Goal: Task Accomplishment & Management: Manage account settings

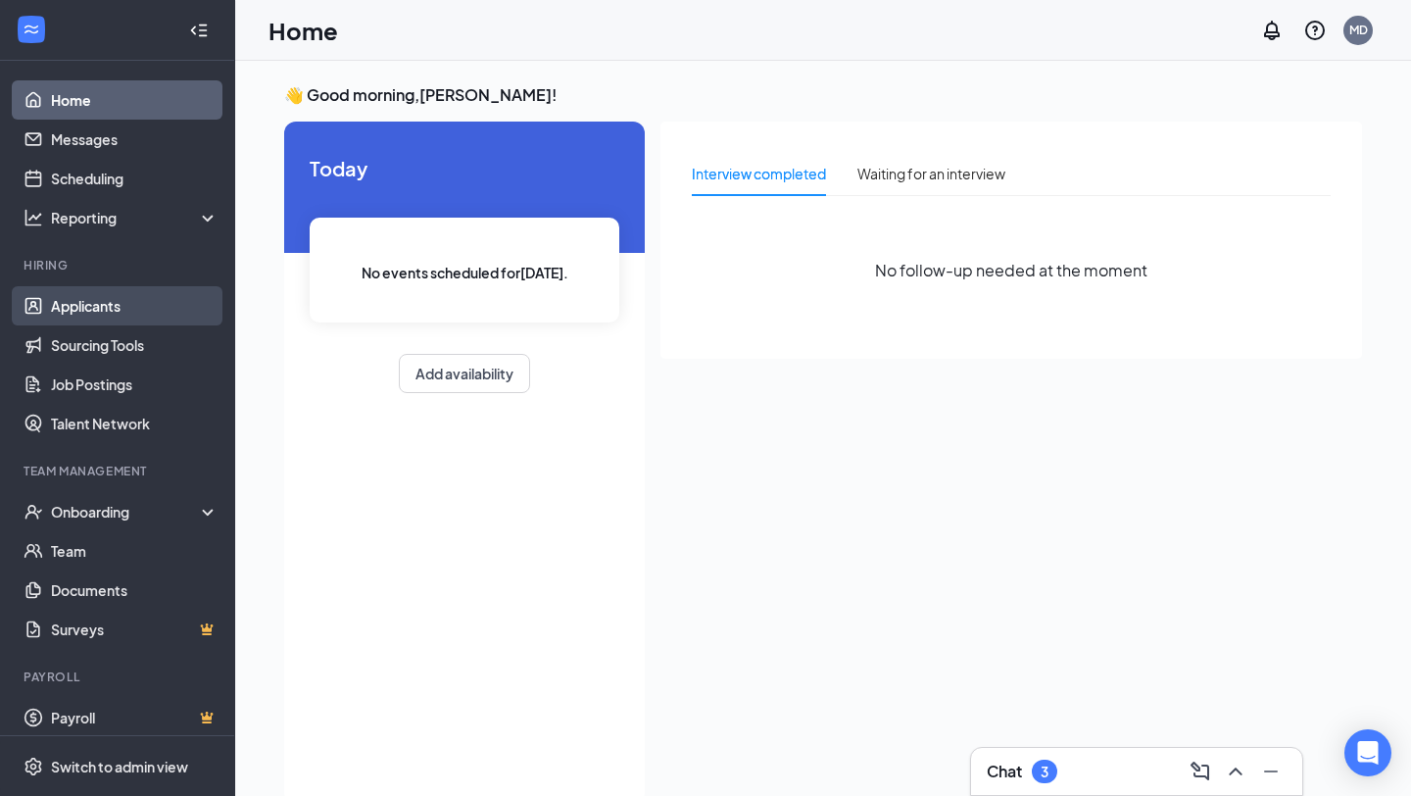
click at [144, 307] on link "Applicants" at bounding box center [135, 305] width 168 height 39
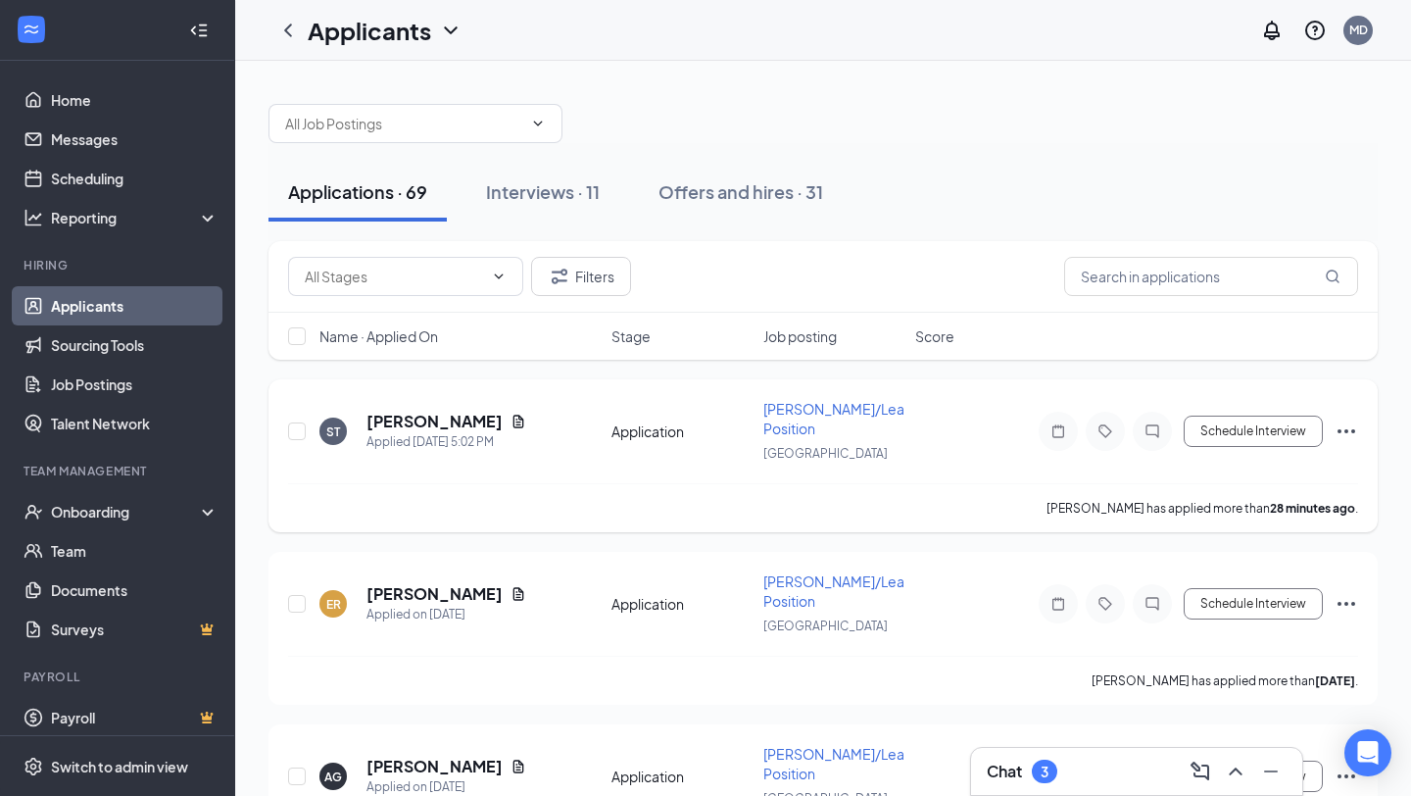
click at [1350, 422] on icon "Ellipses" at bounding box center [1347, 431] width 24 height 24
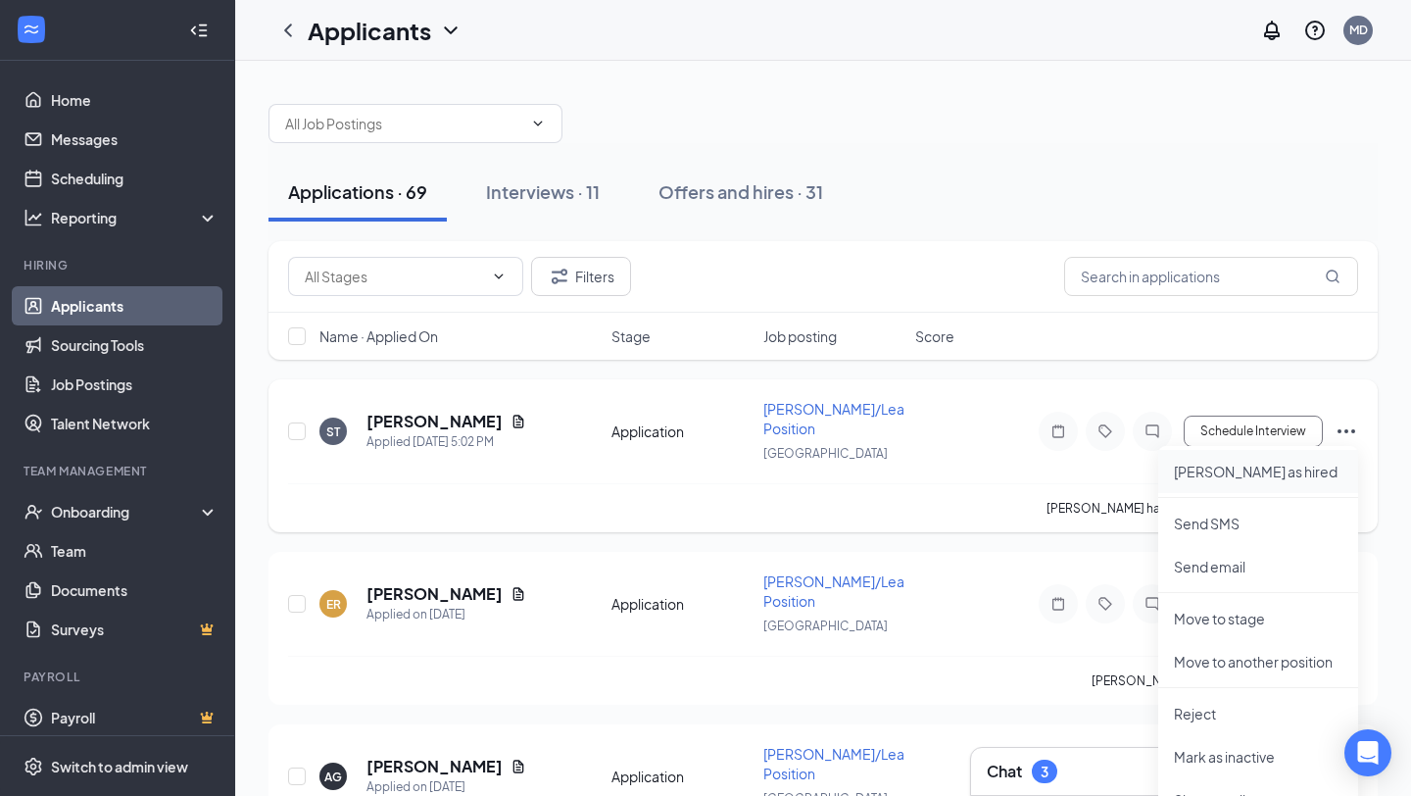
click at [1225, 486] on li "[PERSON_NAME] as hired" at bounding box center [1258, 471] width 200 height 43
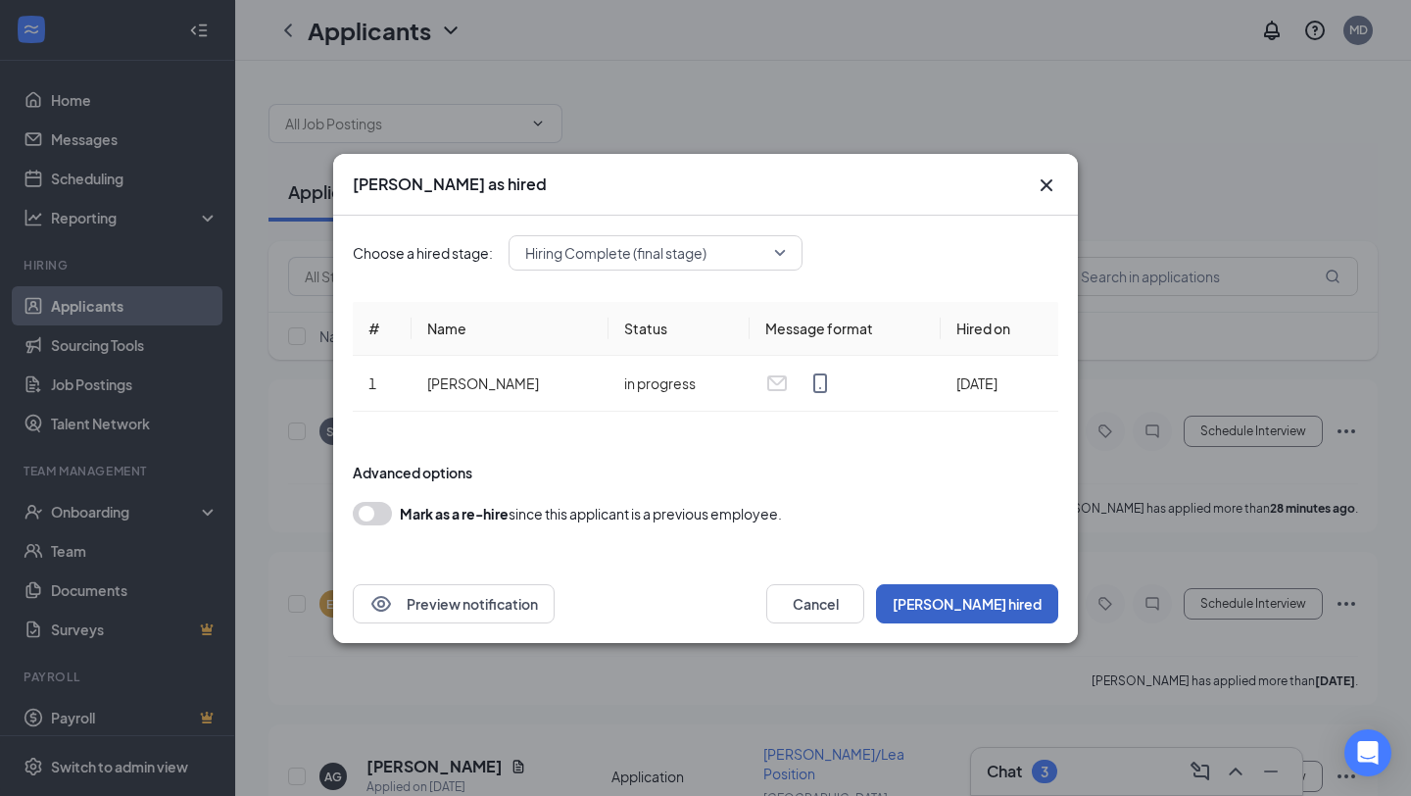
click at [1015, 616] on button "[PERSON_NAME] hired" at bounding box center [967, 603] width 182 height 39
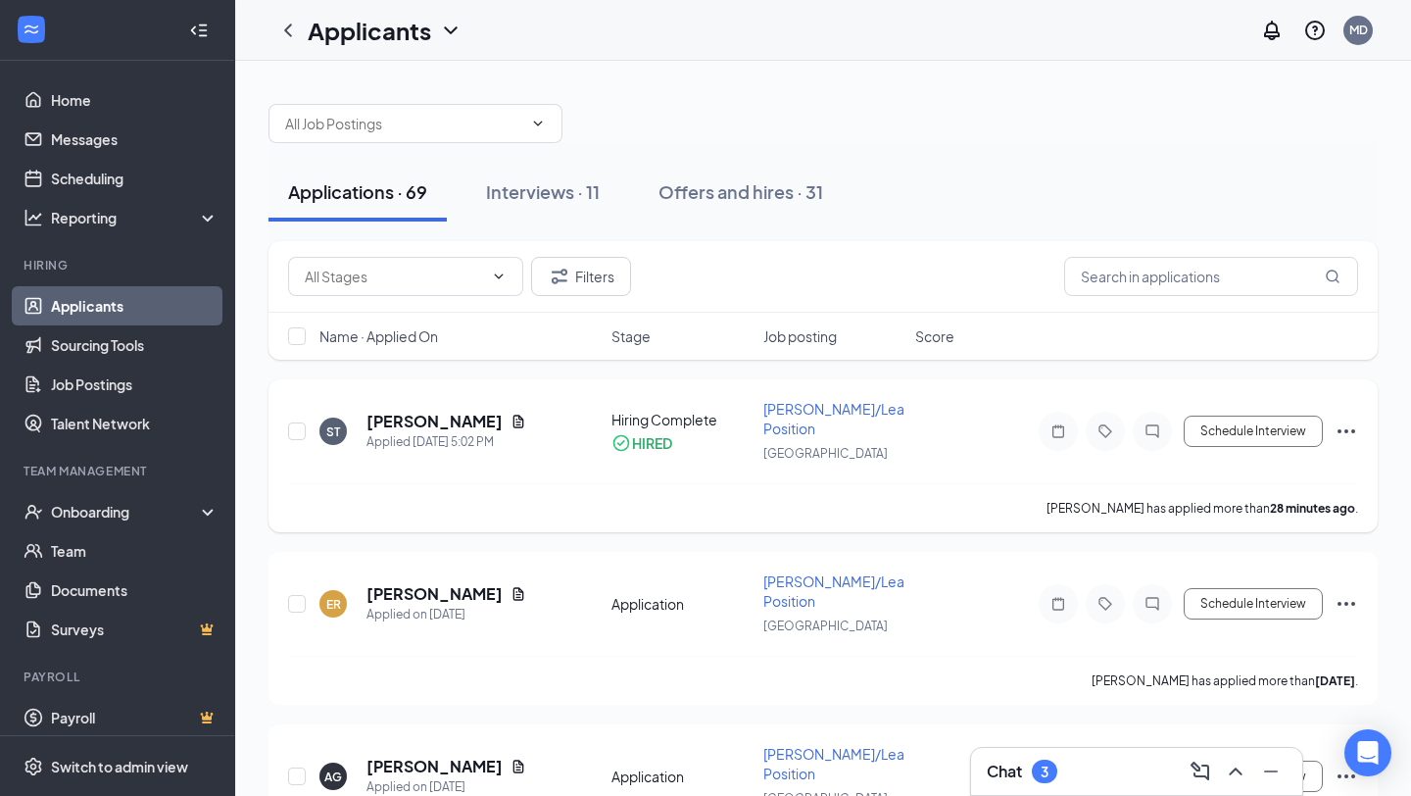
click at [1349, 427] on icon "Ellipses" at bounding box center [1347, 431] width 24 height 24
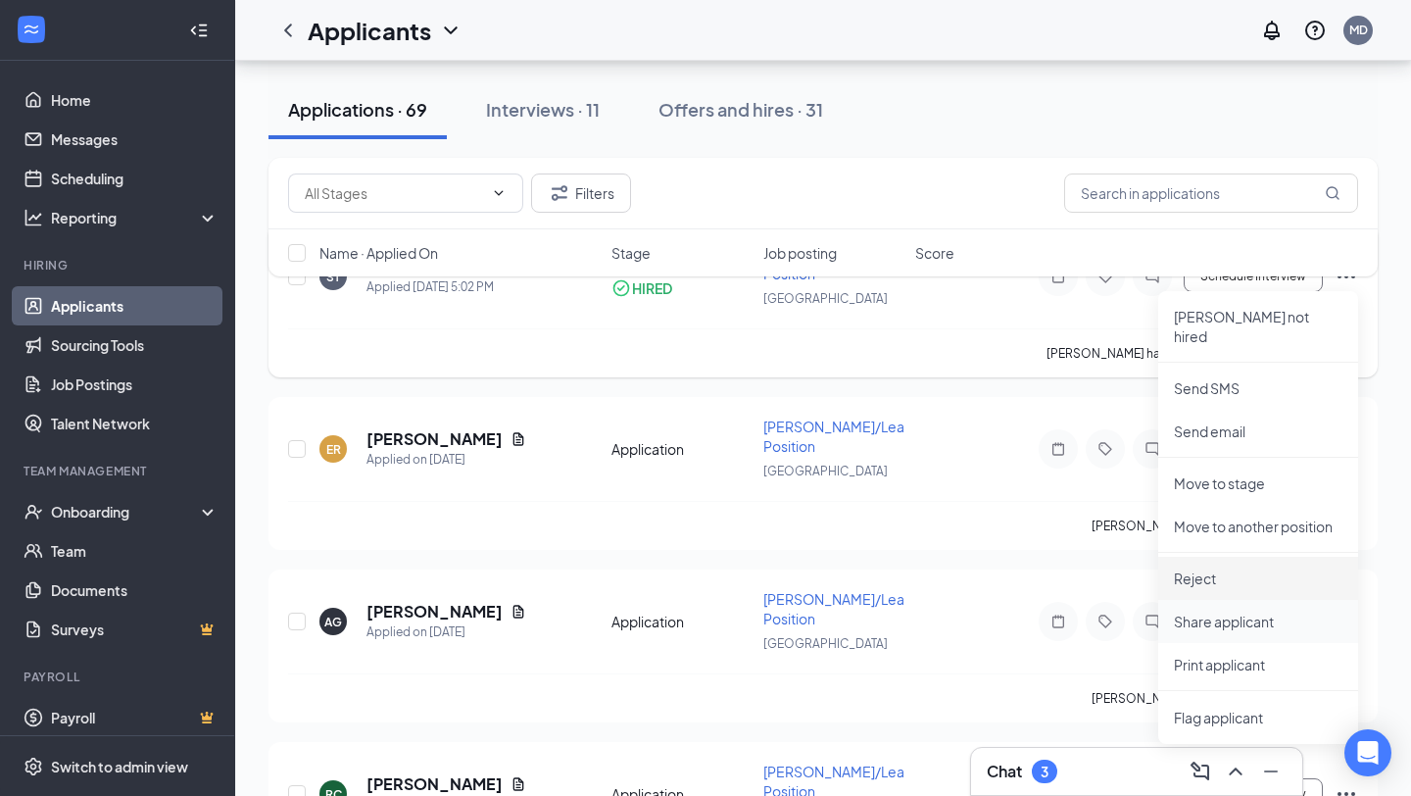
scroll to position [158, 0]
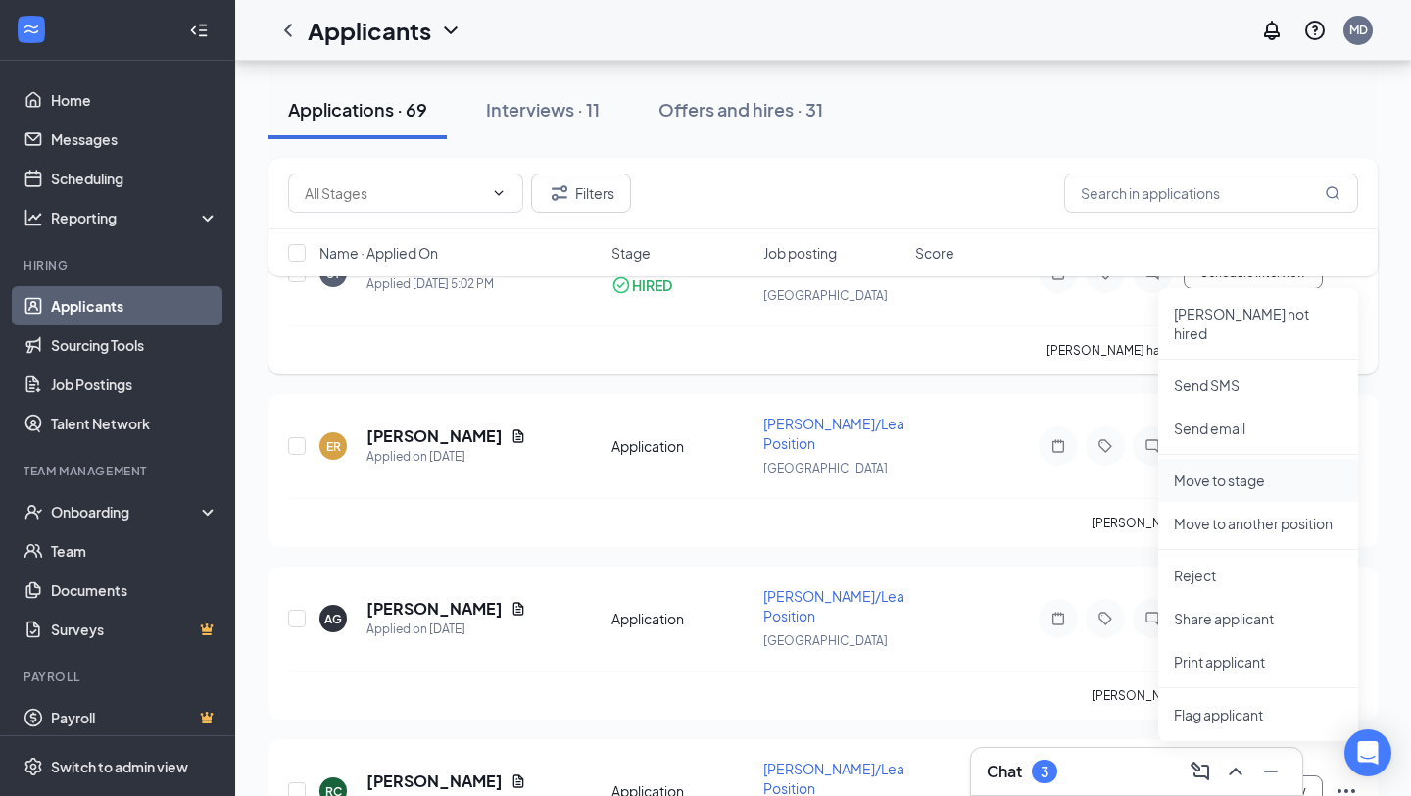
click at [1234, 470] on p "Move to stage" at bounding box center [1258, 480] width 169 height 20
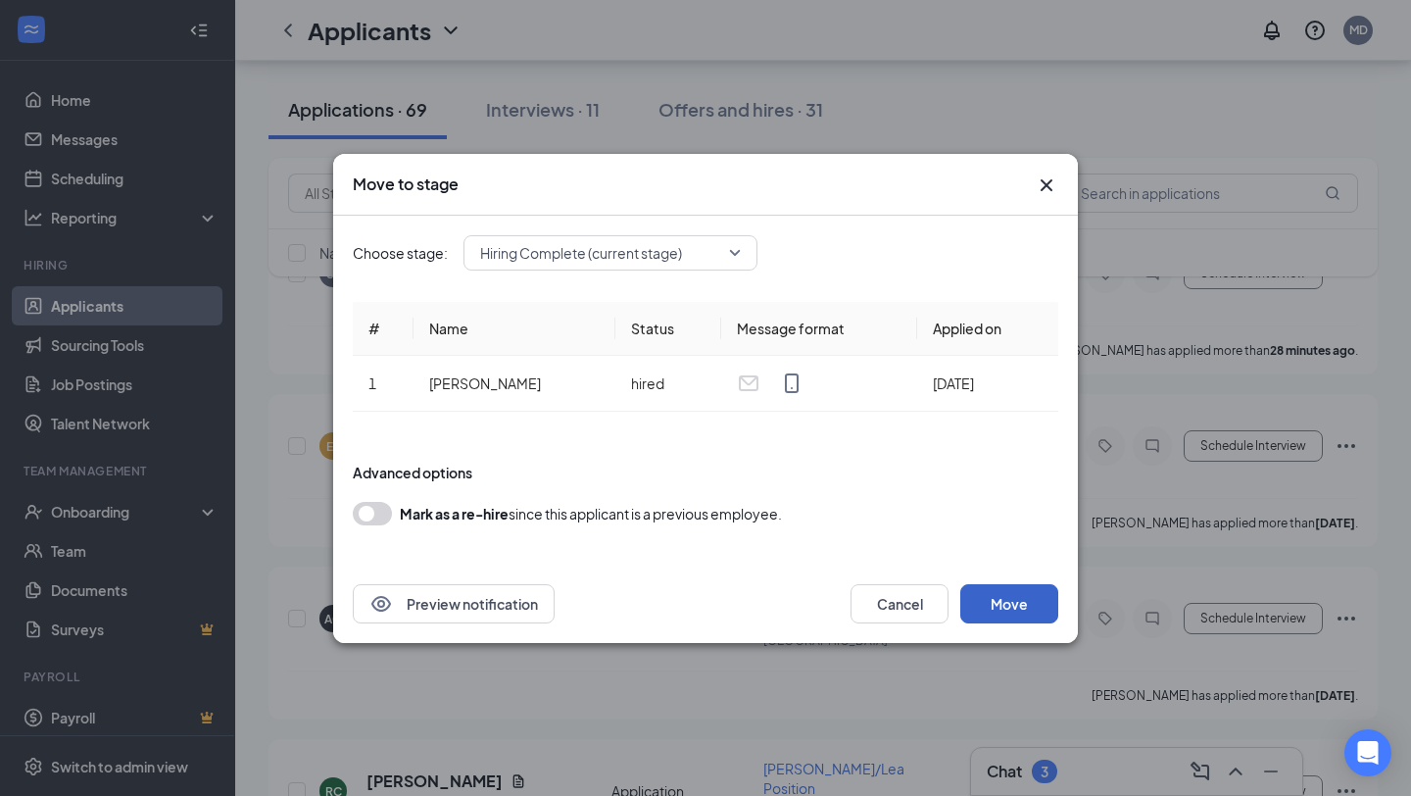
click at [1002, 596] on button "Move" at bounding box center [1009, 603] width 98 height 39
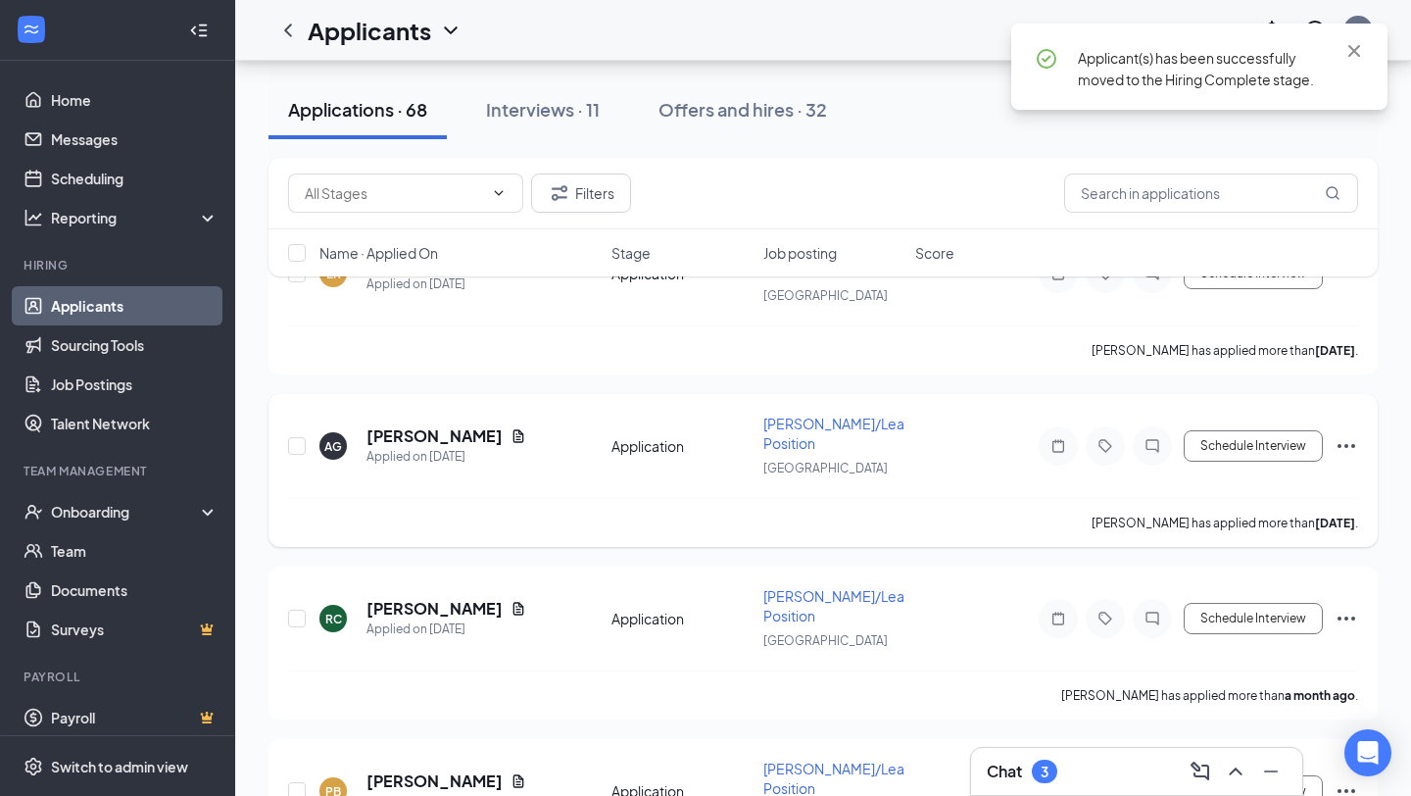
scroll to position [0, 0]
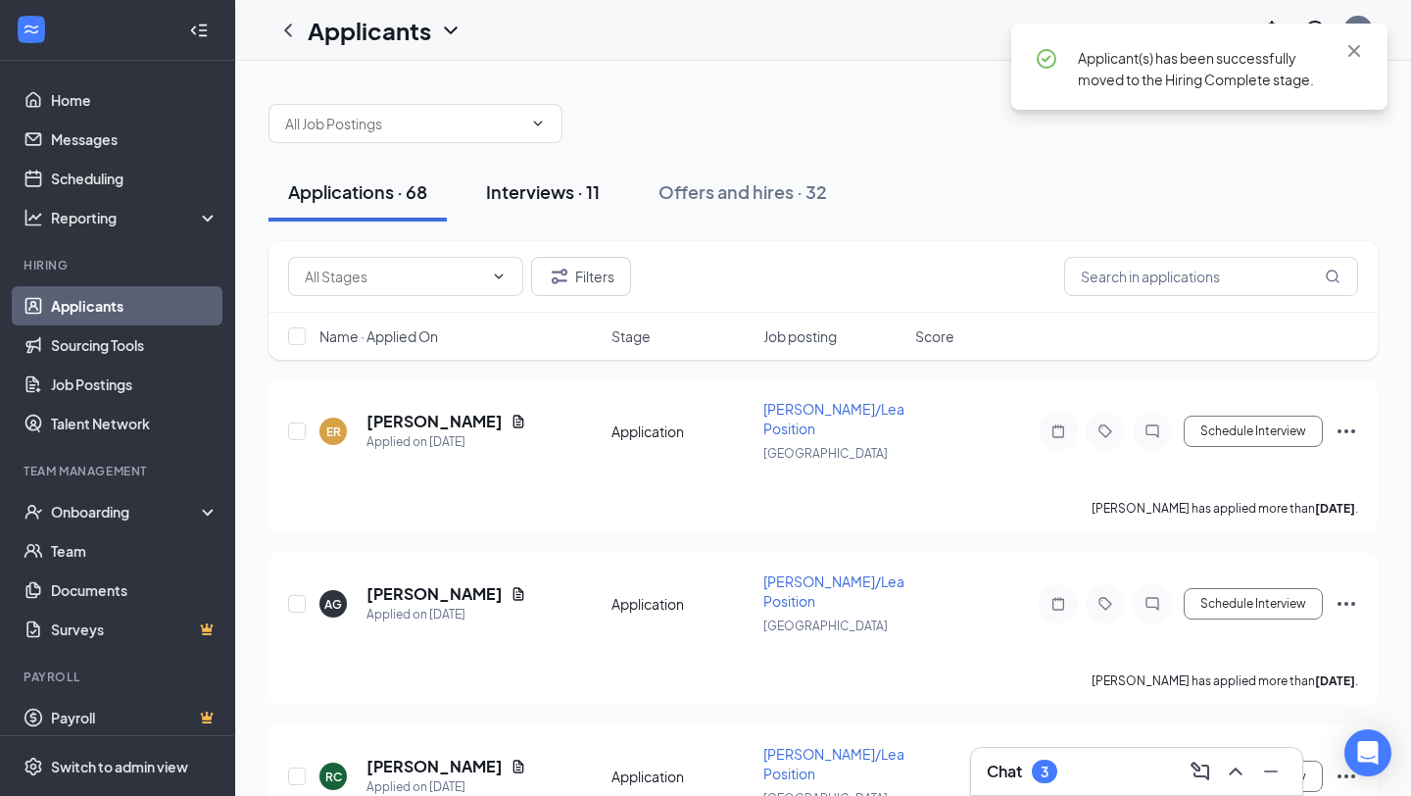
click at [551, 172] on button "Interviews · 11" at bounding box center [543, 192] width 153 height 59
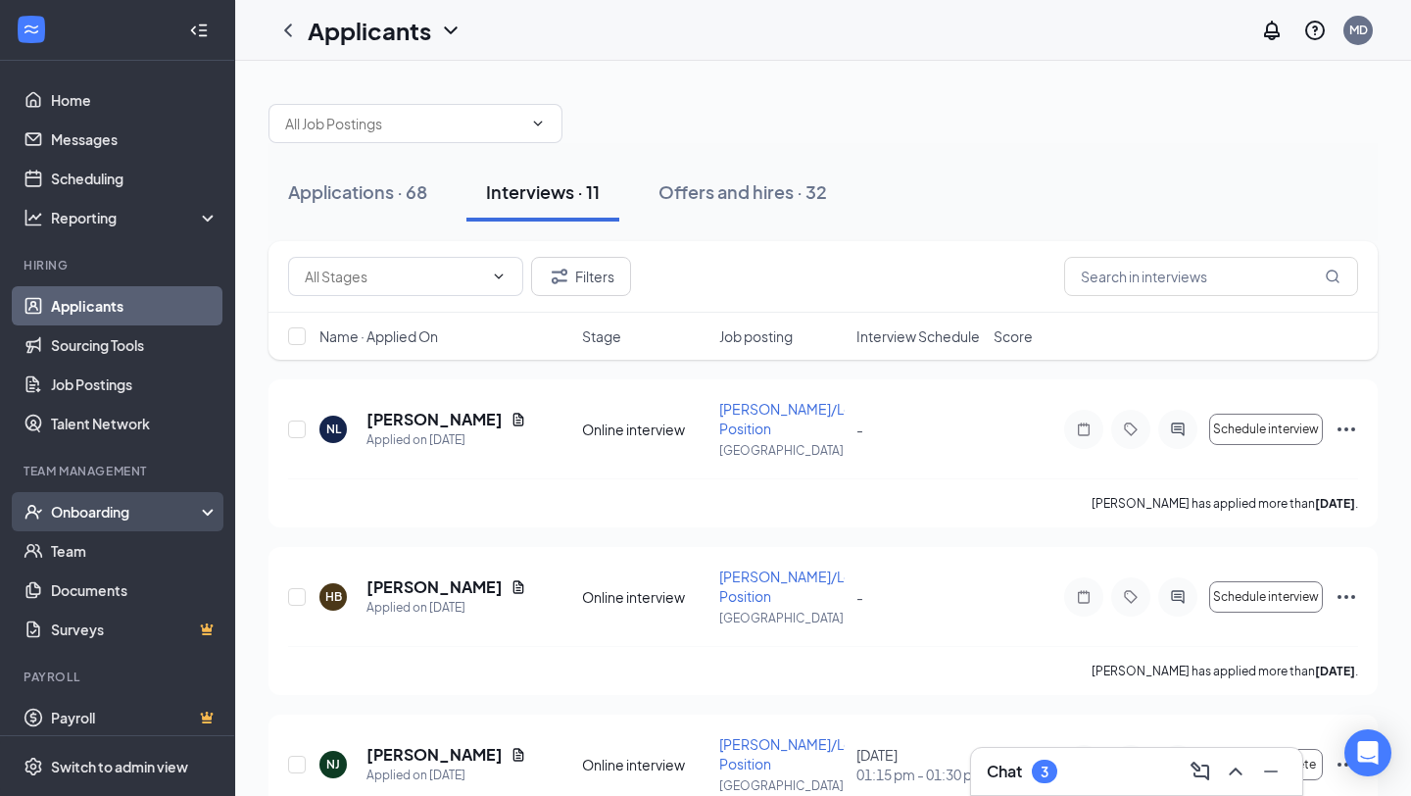
click at [120, 514] on div "Onboarding" at bounding box center [126, 512] width 151 height 20
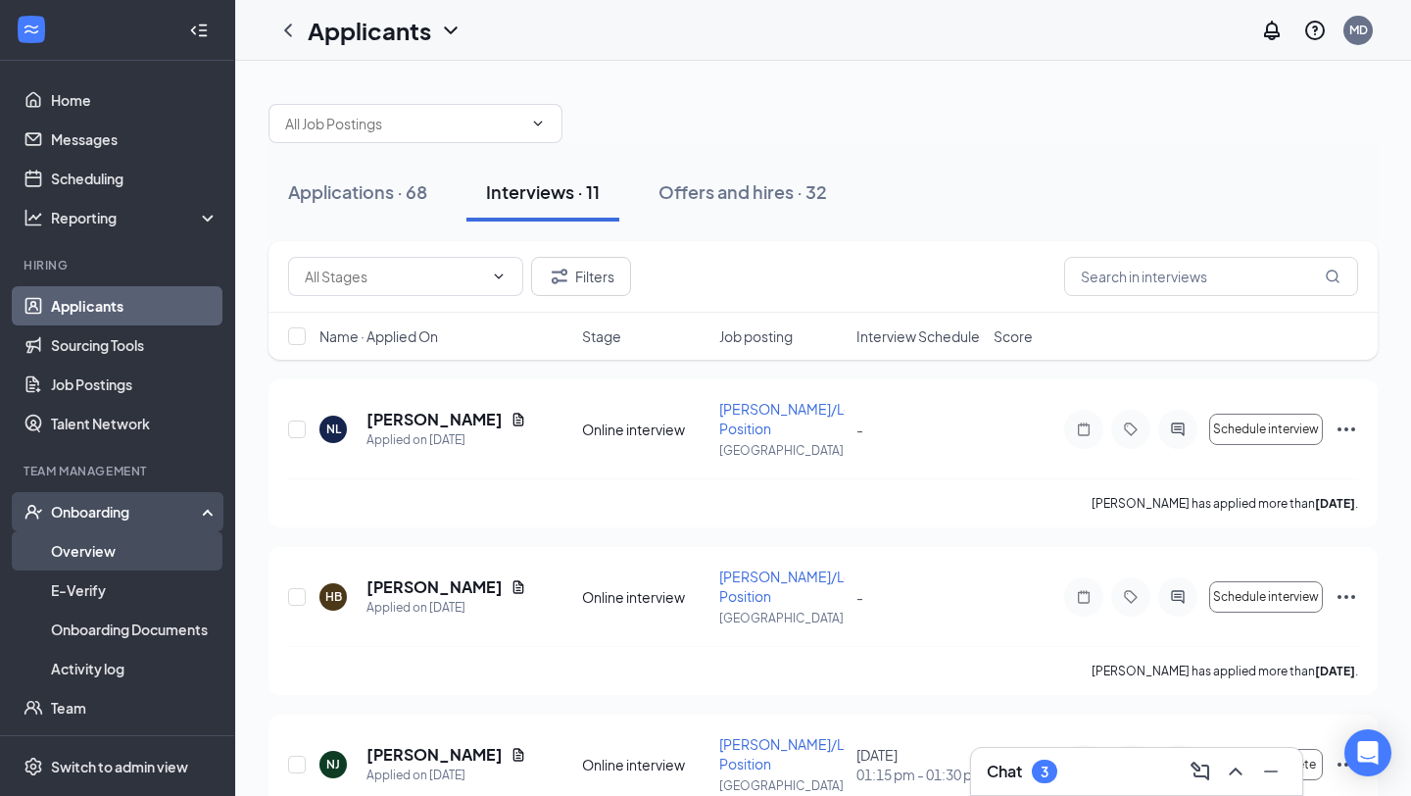
click at [139, 545] on link "Overview" at bounding box center [135, 550] width 168 height 39
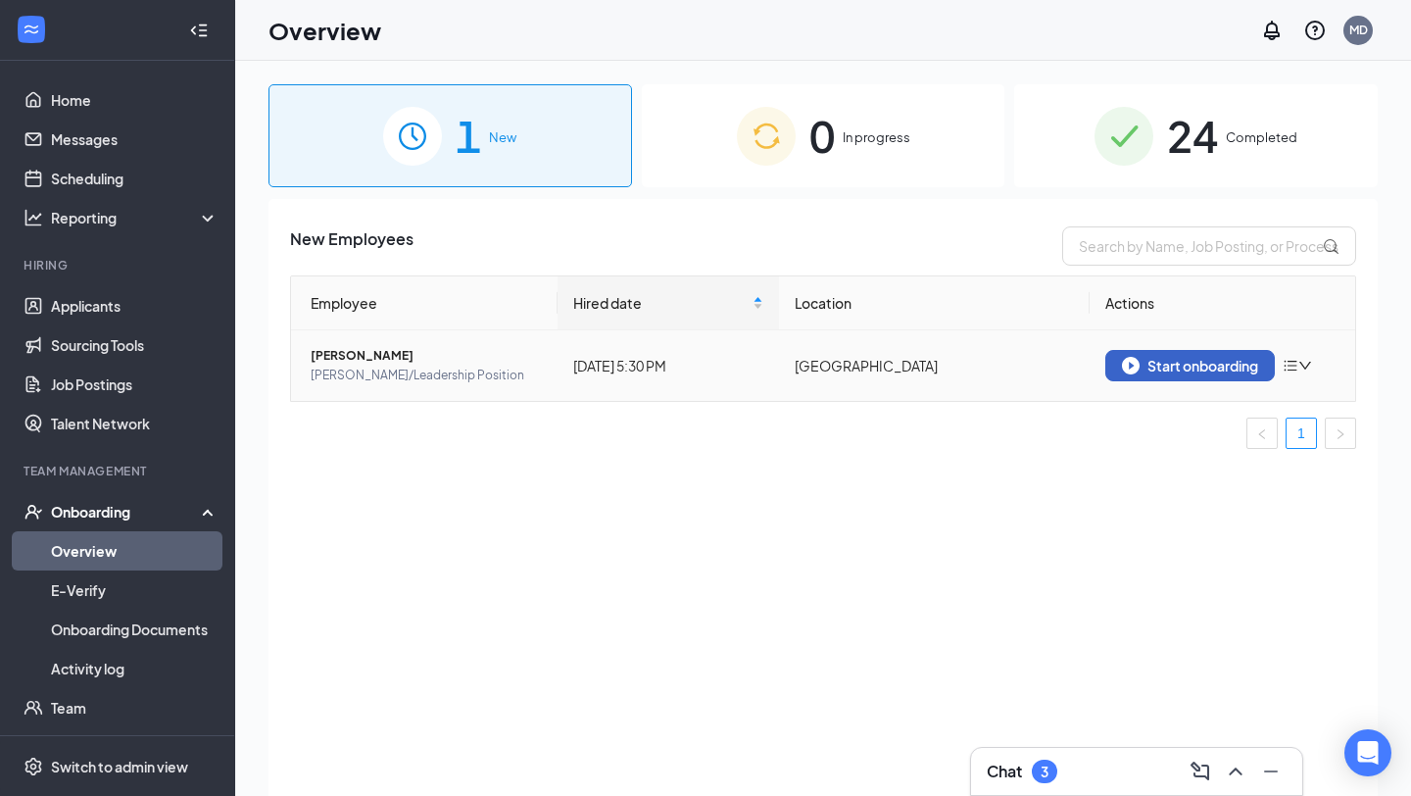
click at [1141, 366] on div "Start onboarding" at bounding box center [1190, 366] width 136 height 18
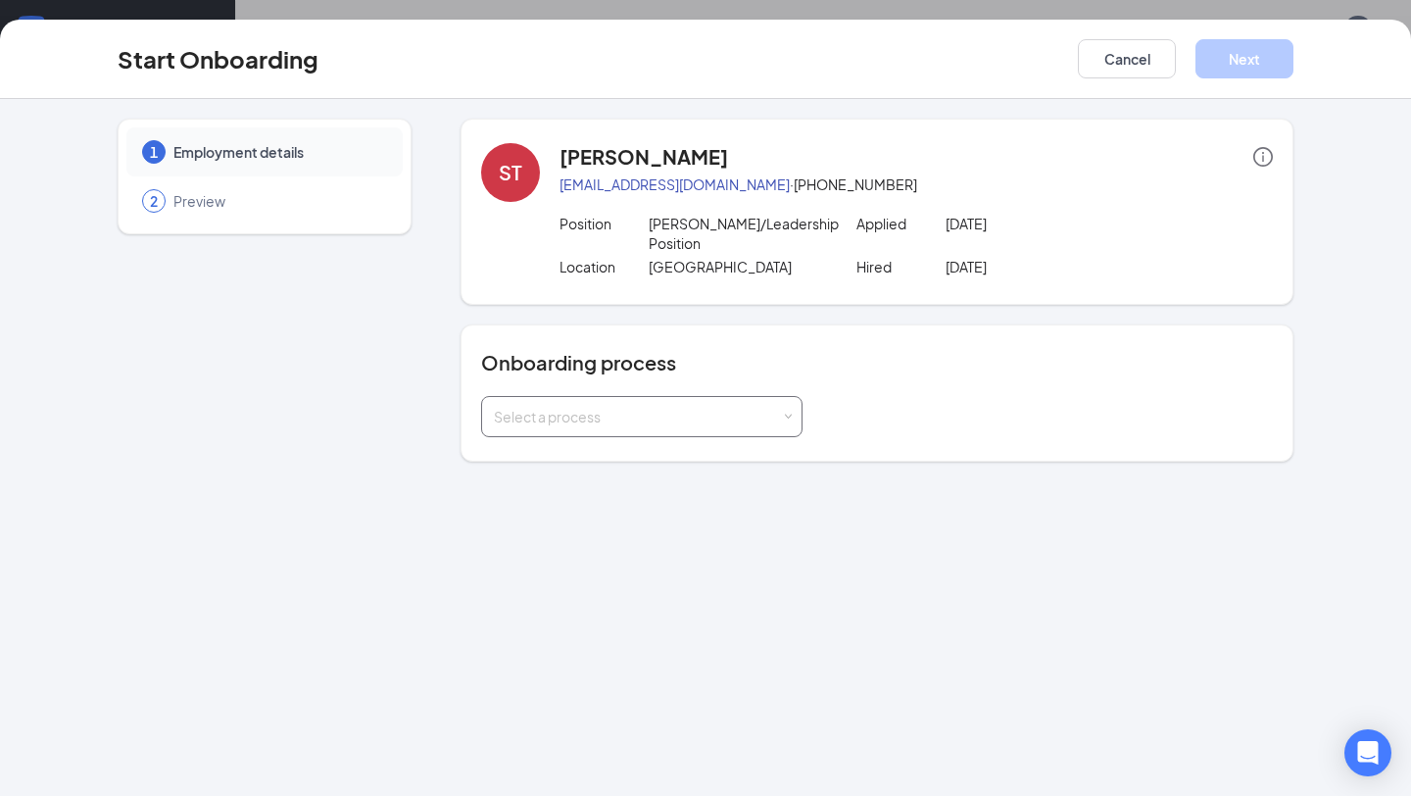
click at [738, 415] on div "Select a process" at bounding box center [642, 416] width 296 height 39
click at [609, 449] on li "Huntsville Onboarding" at bounding box center [641, 438] width 321 height 35
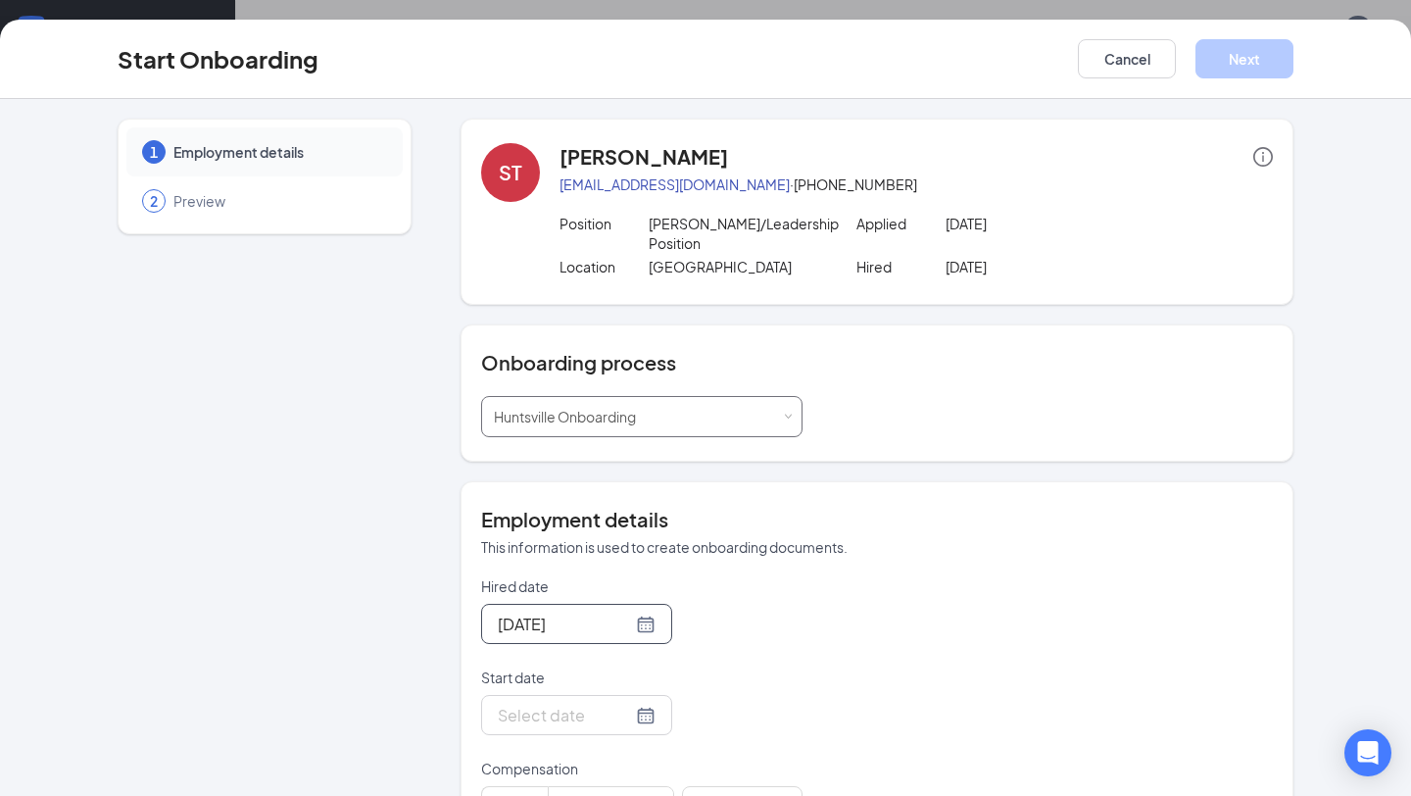
scroll to position [56, 0]
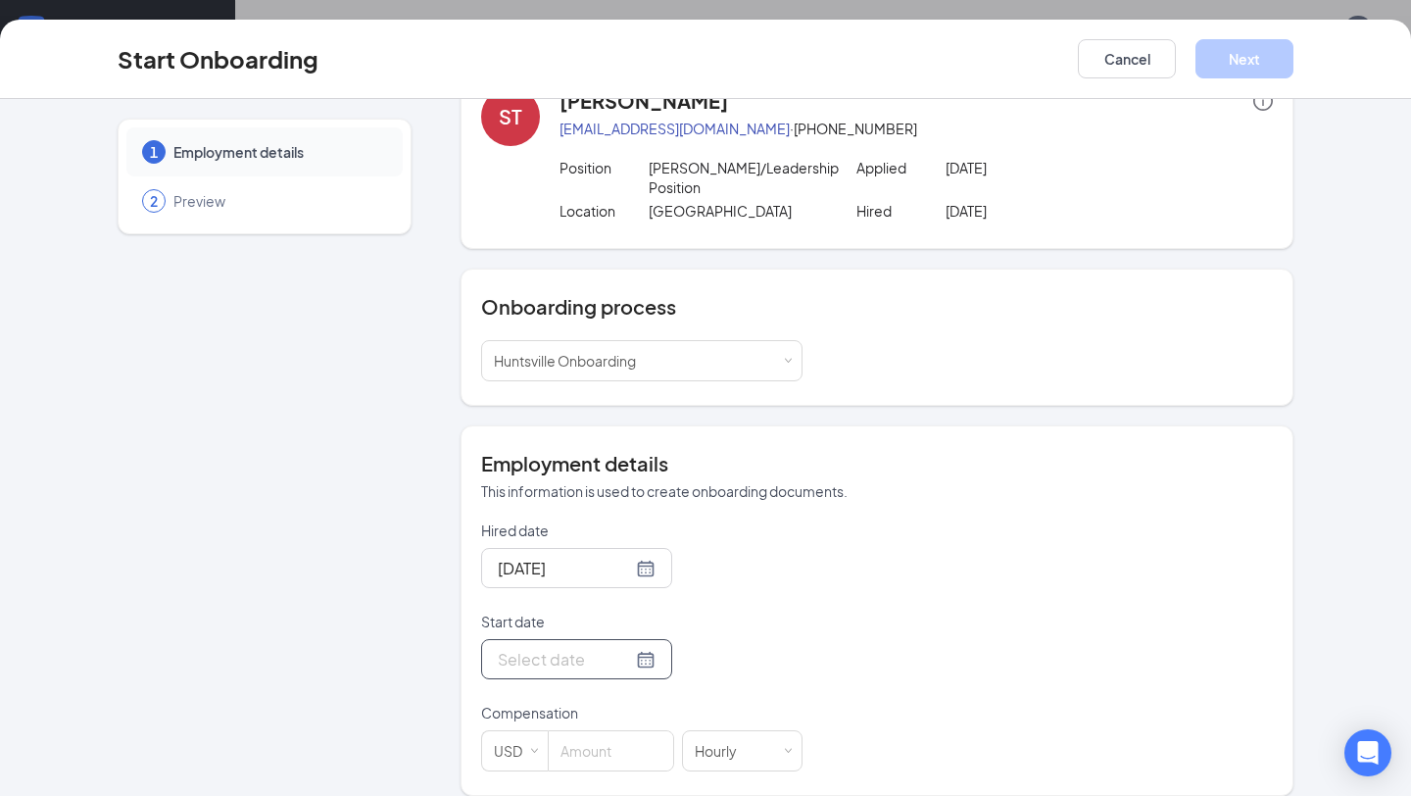
click at [566, 647] on input "Start date" at bounding box center [565, 659] width 134 height 25
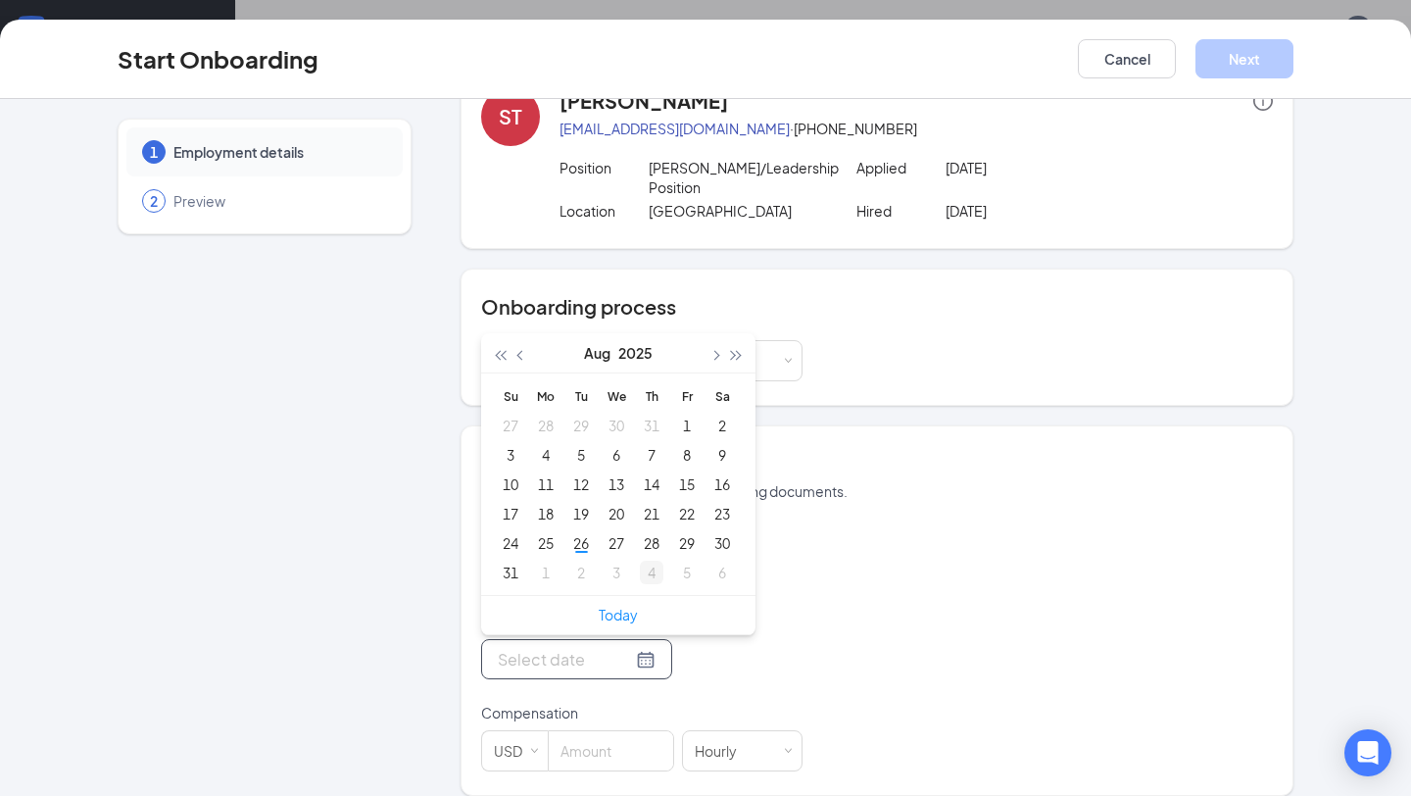
type input "[DATE]"
click at [620, 606] on link "Today" at bounding box center [618, 615] width 39 height 18
type input "[DATE]"
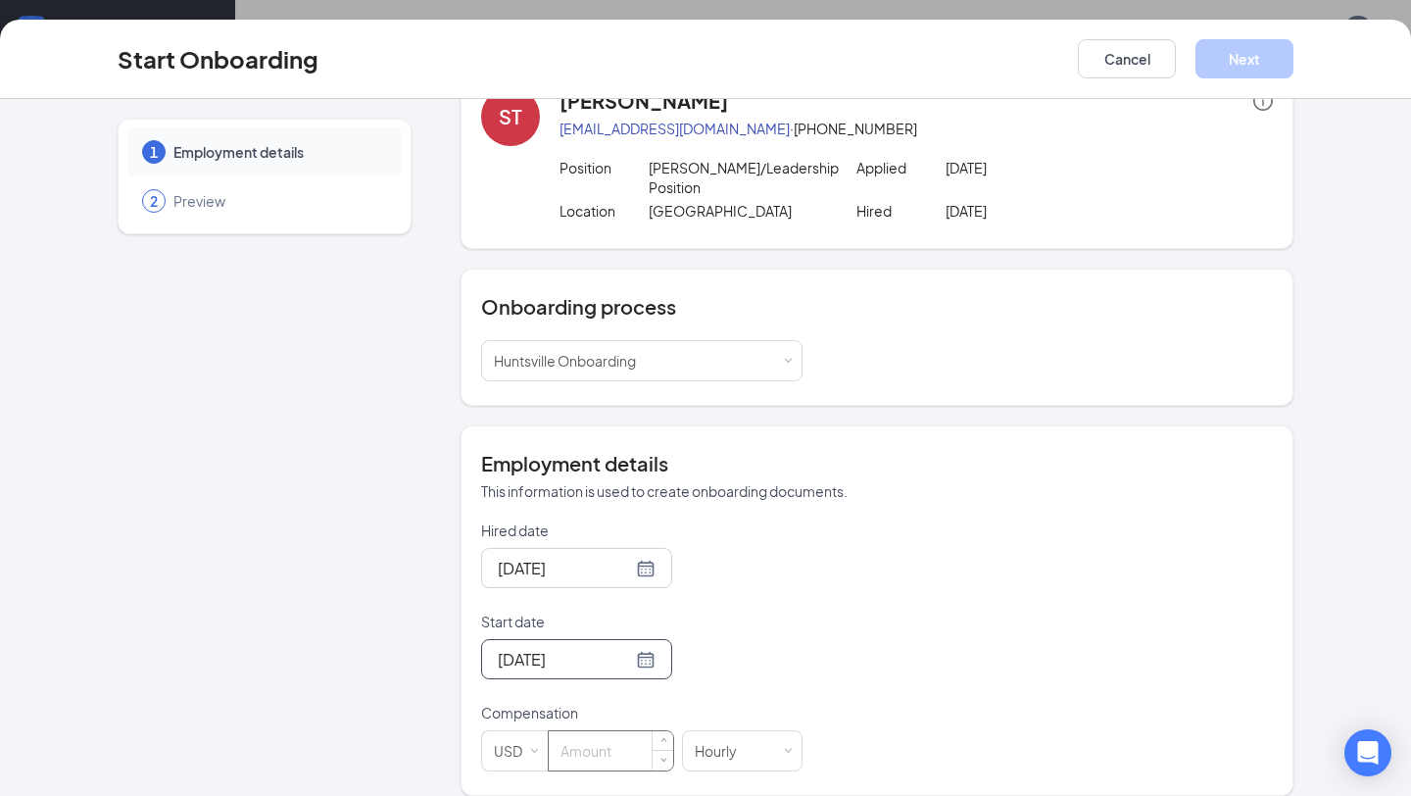
click at [600, 731] on input at bounding box center [611, 750] width 124 height 39
type input "9"
click at [822, 691] on div "Hired date [DATE] Start date [DATE] [DATE] Su Mo Tu We Th Fr Sa 27 28 29 30 31 …" at bounding box center [877, 645] width 792 height 251
click at [1255, 34] on div "Start Onboarding Cancel Next" at bounding box center [705, 59] width 1411 height 79
click at [1240, 58] on button "Next" at bounding box center [1245, 58] width 98 height 39
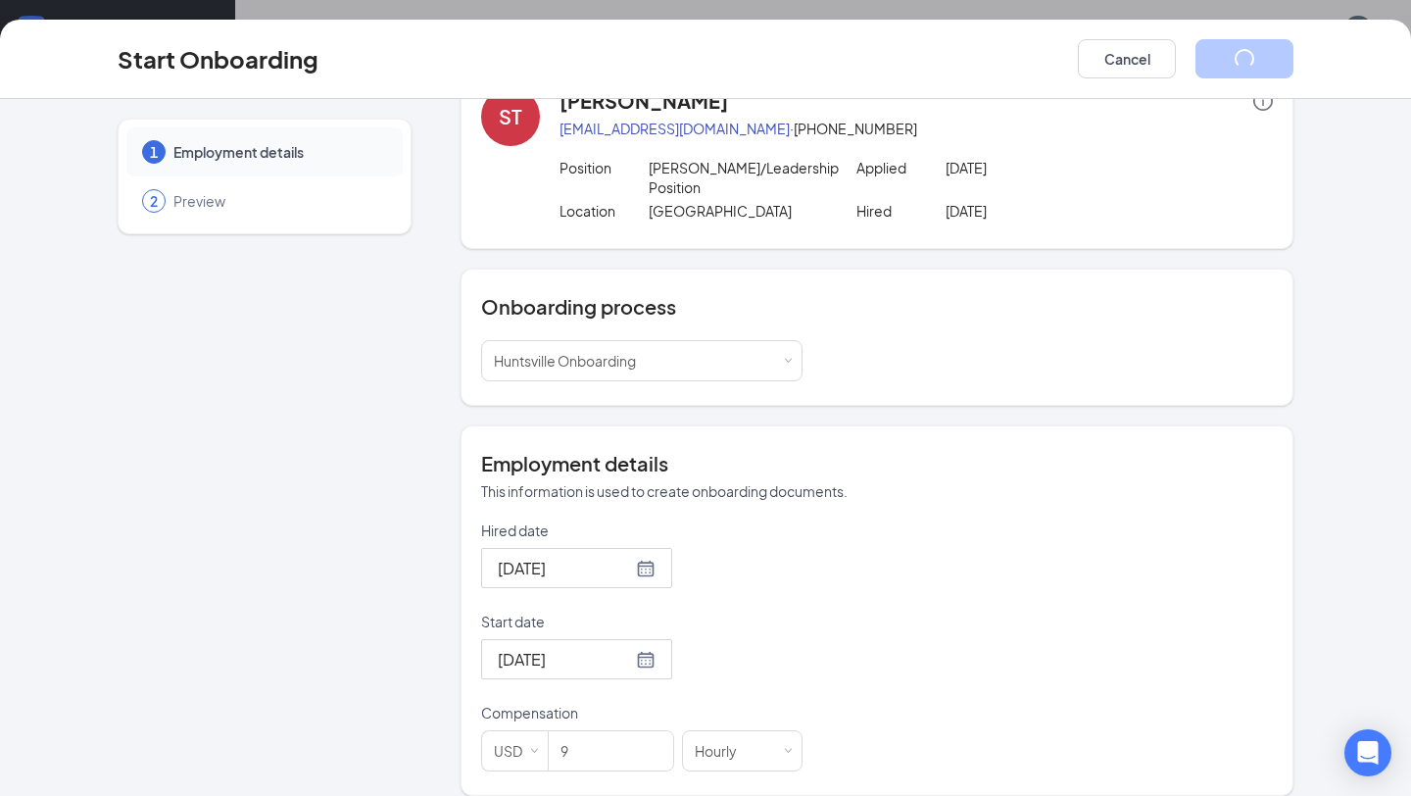
scroll to position [0, 0]
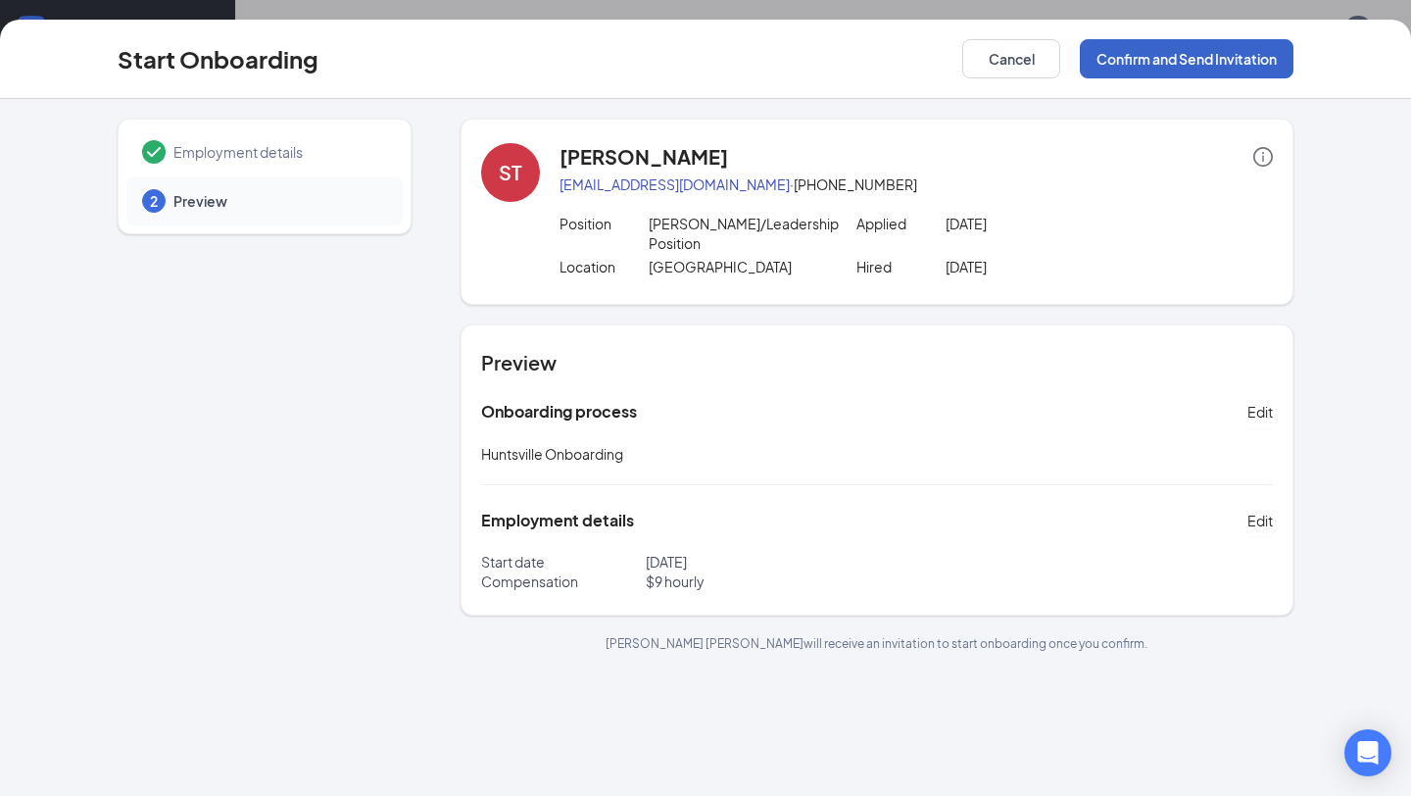
click at [1234, 58] on button "Confirm and Send Invitation" at bounding box center [1187, 58] width 214 height 39
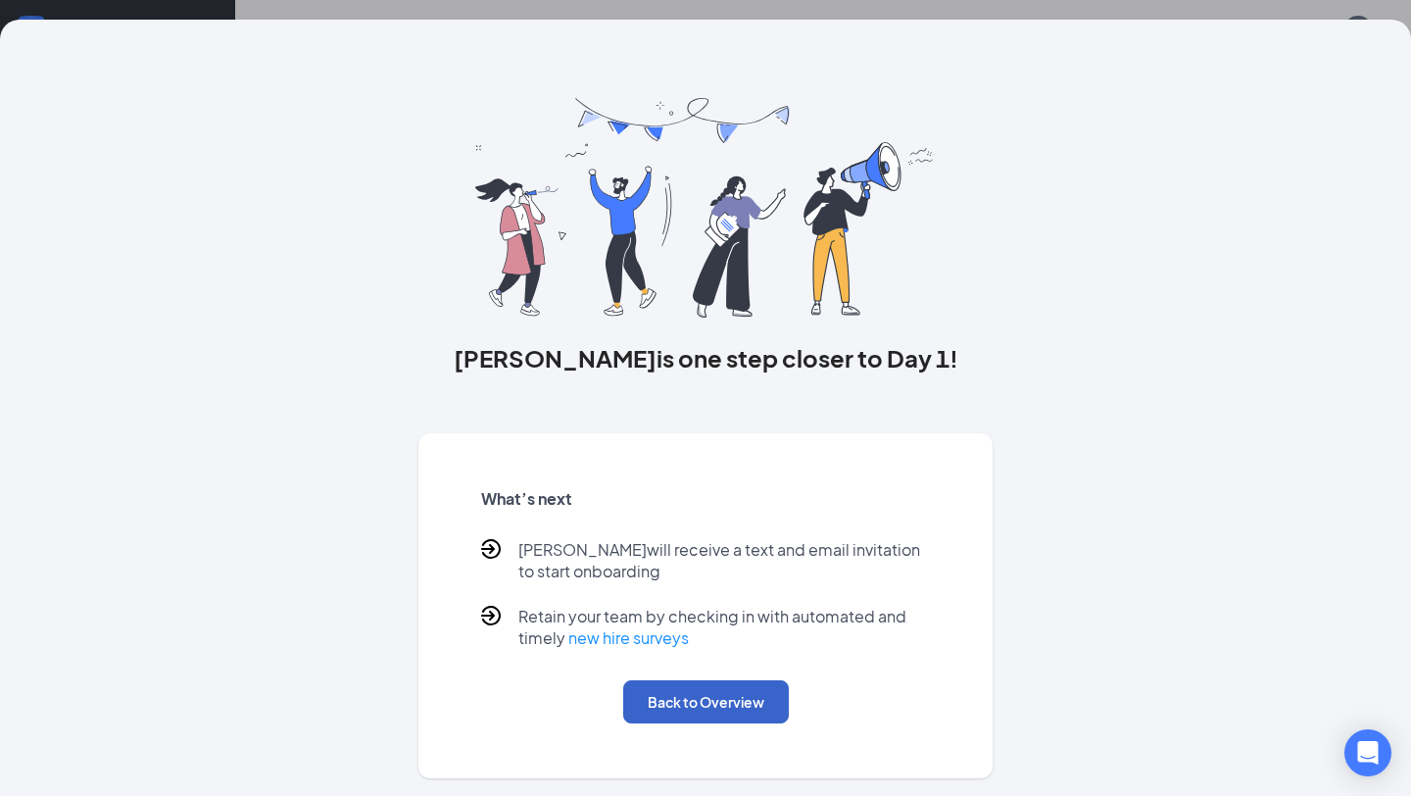
click at [693, 683] on button "Back to Overview" at bounding box center [706, 701] width 166 height 43
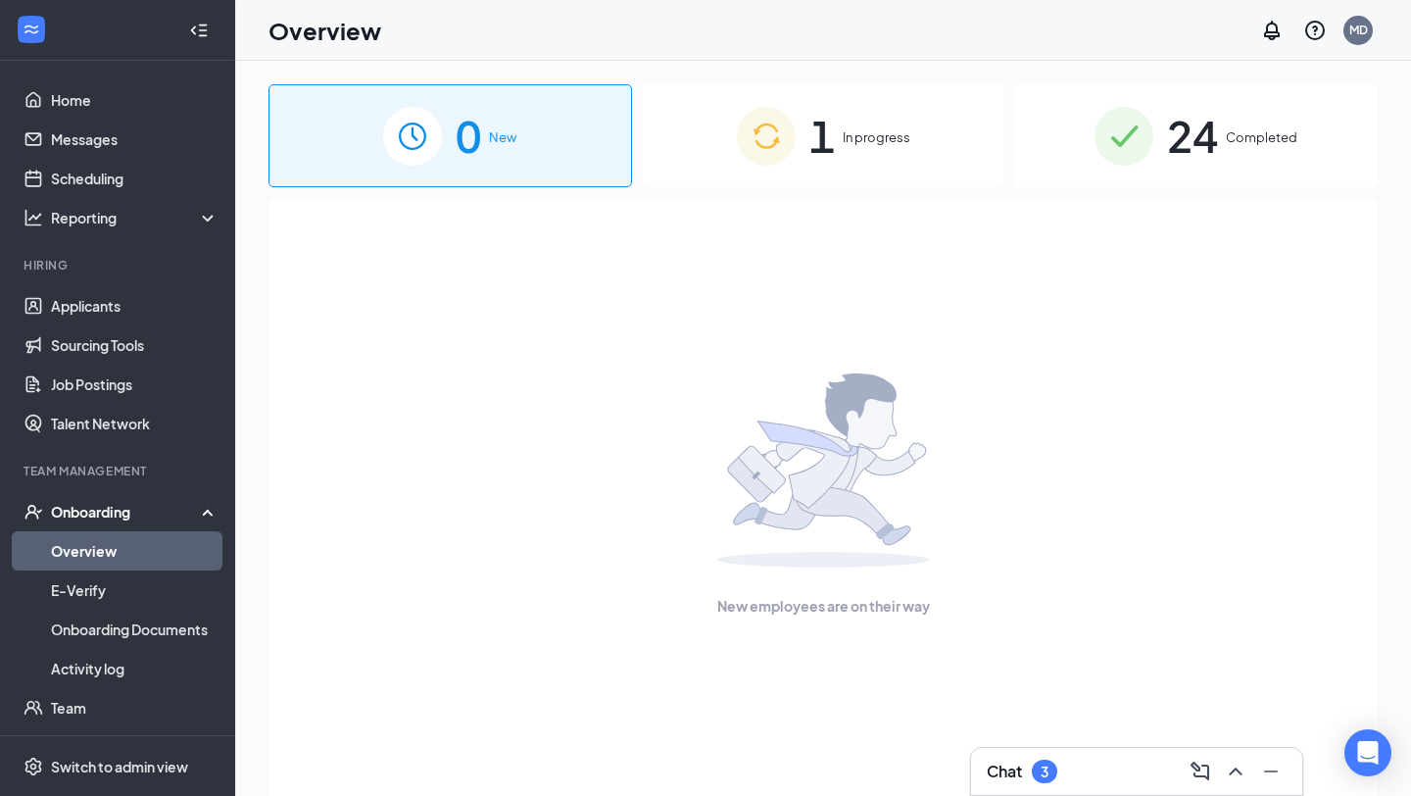
click at [816, 87] on div "1 In progress" at bounding box center [824, 135] width 364 height 103
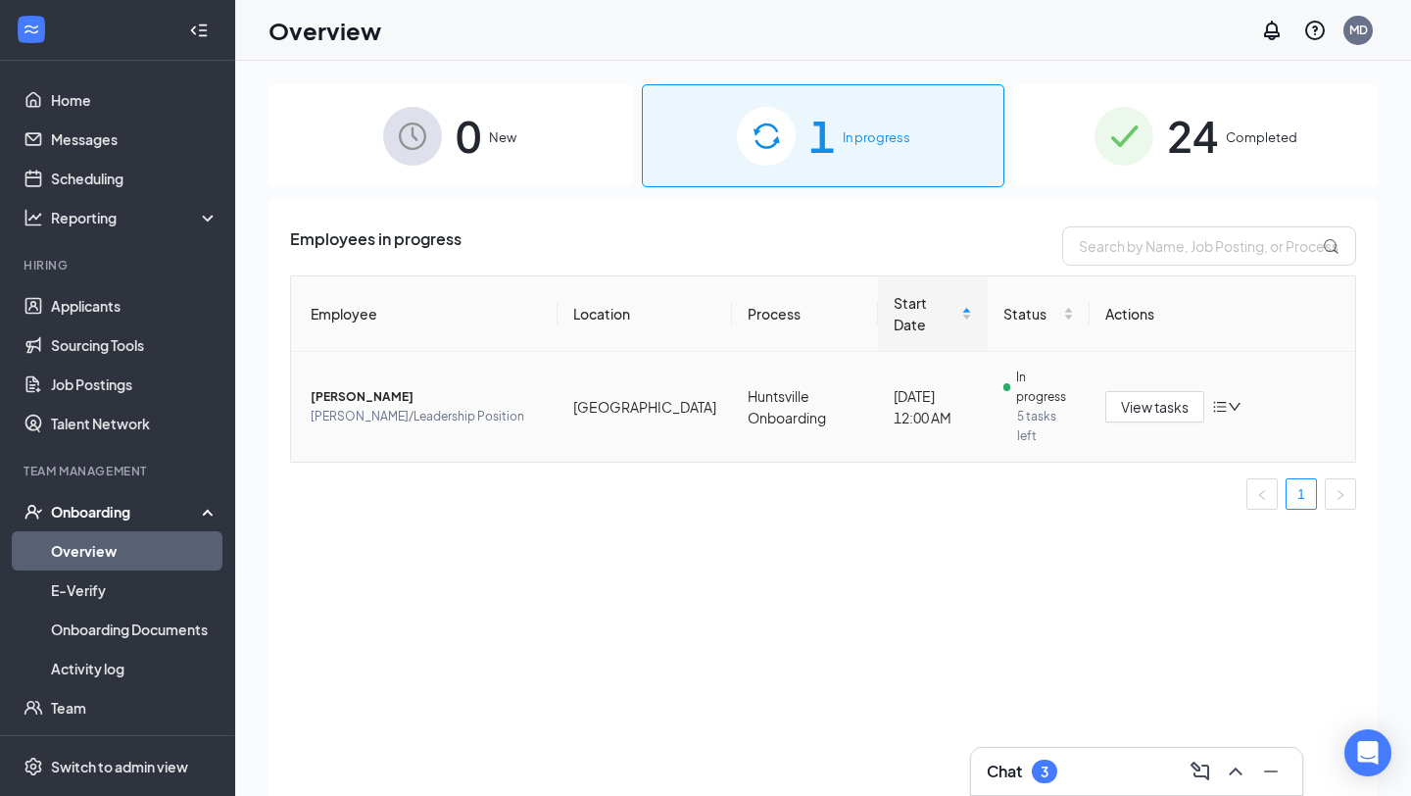
click at [616, 352] on td "[GEOGRAPHIC_DATA]" at bounding box center [645, 407] width 174 height 110
click at [1140, 396] on span "View tasks" at bounding box center [1155, 407] width 68 height 22
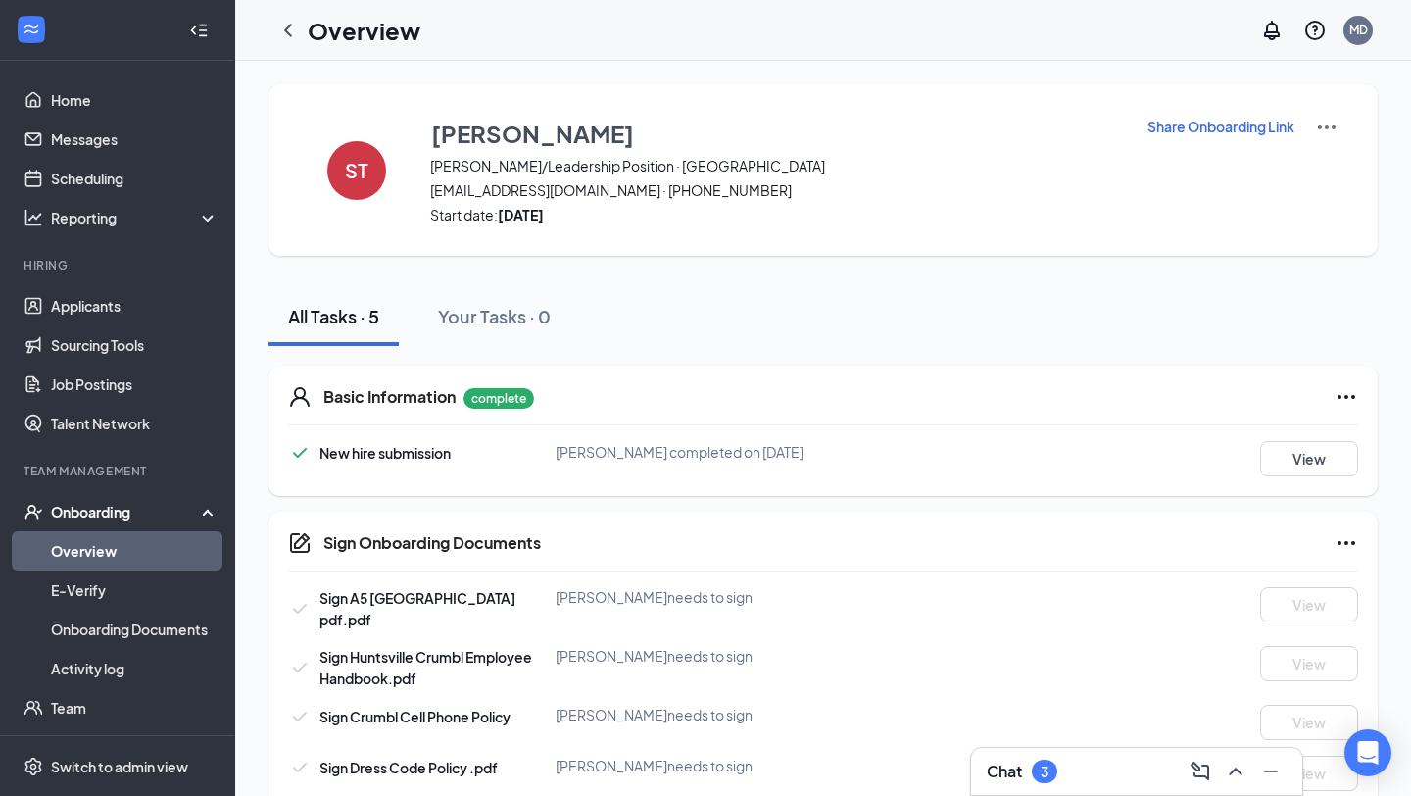
click at [1195, 132] on p "Share Onboarding Link" at bounding box center [1221, 127] width 147 height 20
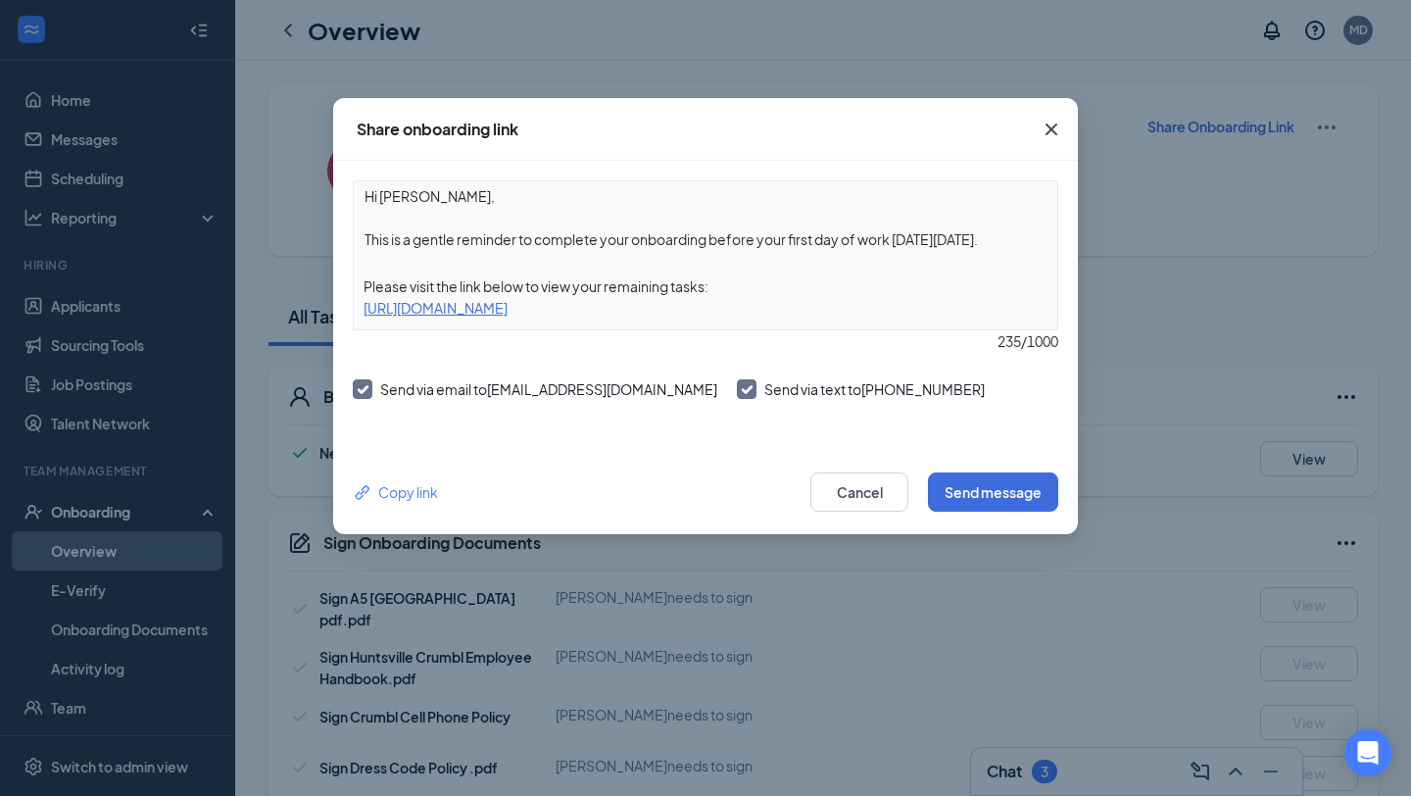
click at [826, 305] on div "https://www.workstream.us/j/onboarding/617f6e38/employee?locale=en" at bounding box center [706, 308] width 704 height 22
click at [797, 314] on div "https://www.workstream.us/j/onboarding/617f6e38/employee?locale=en" at bounding box center [706, 308] width 704 height 22
drag, startPoint x: 856, startPoint y: 315, endPoint x: 336, endPoint y: 305, distance: 519.5
click at [336, 306] on div "Hi Silvia, This is a gentle reminder to complete your onboarding before your fi…" at bounding box center [705, 305] width 745 height 289
copy div "https://www.workstream.us/j/onboarding/617f6e38/employee?locale=en"
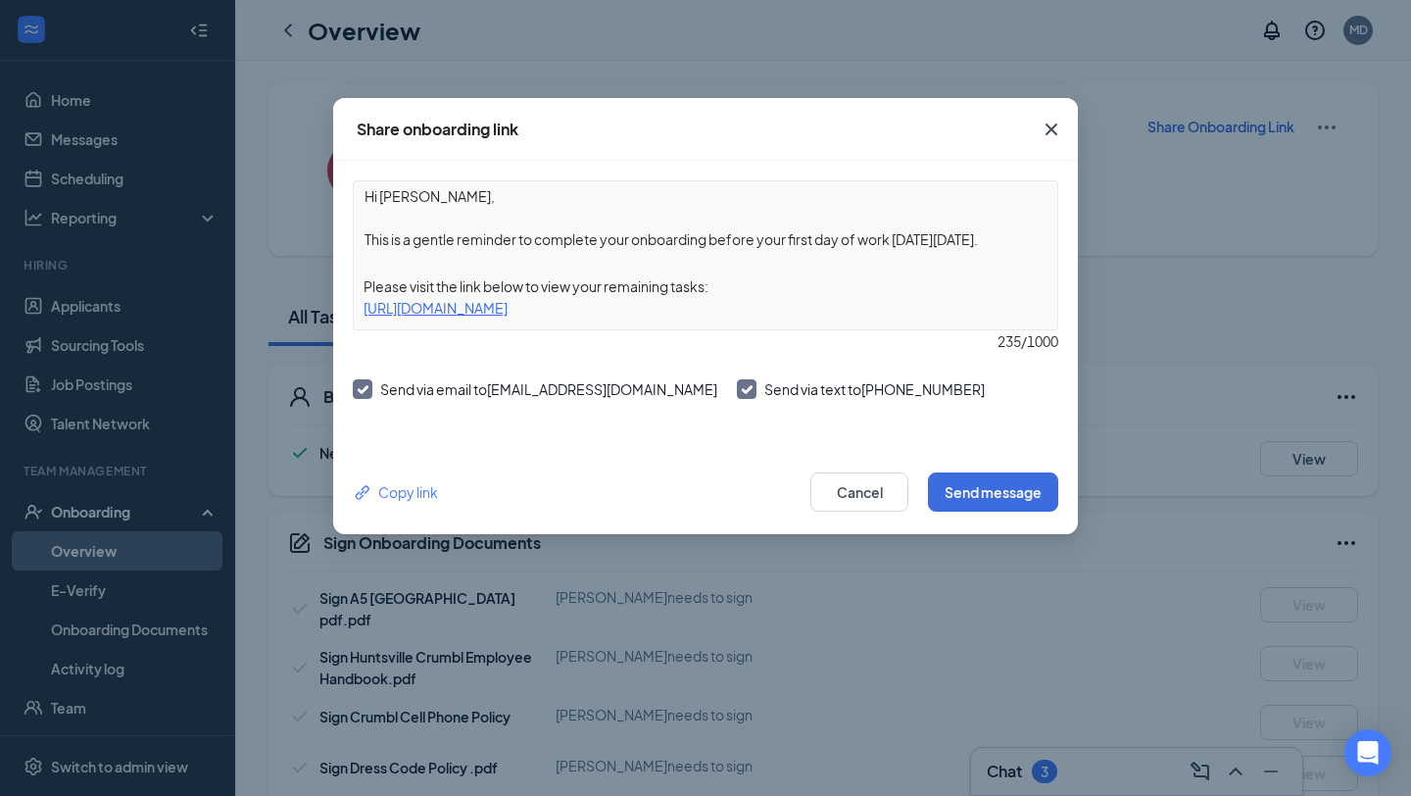
click at [1060, 132] on icon "Cross" at bounding box center [1052, 130] width 24 height 24
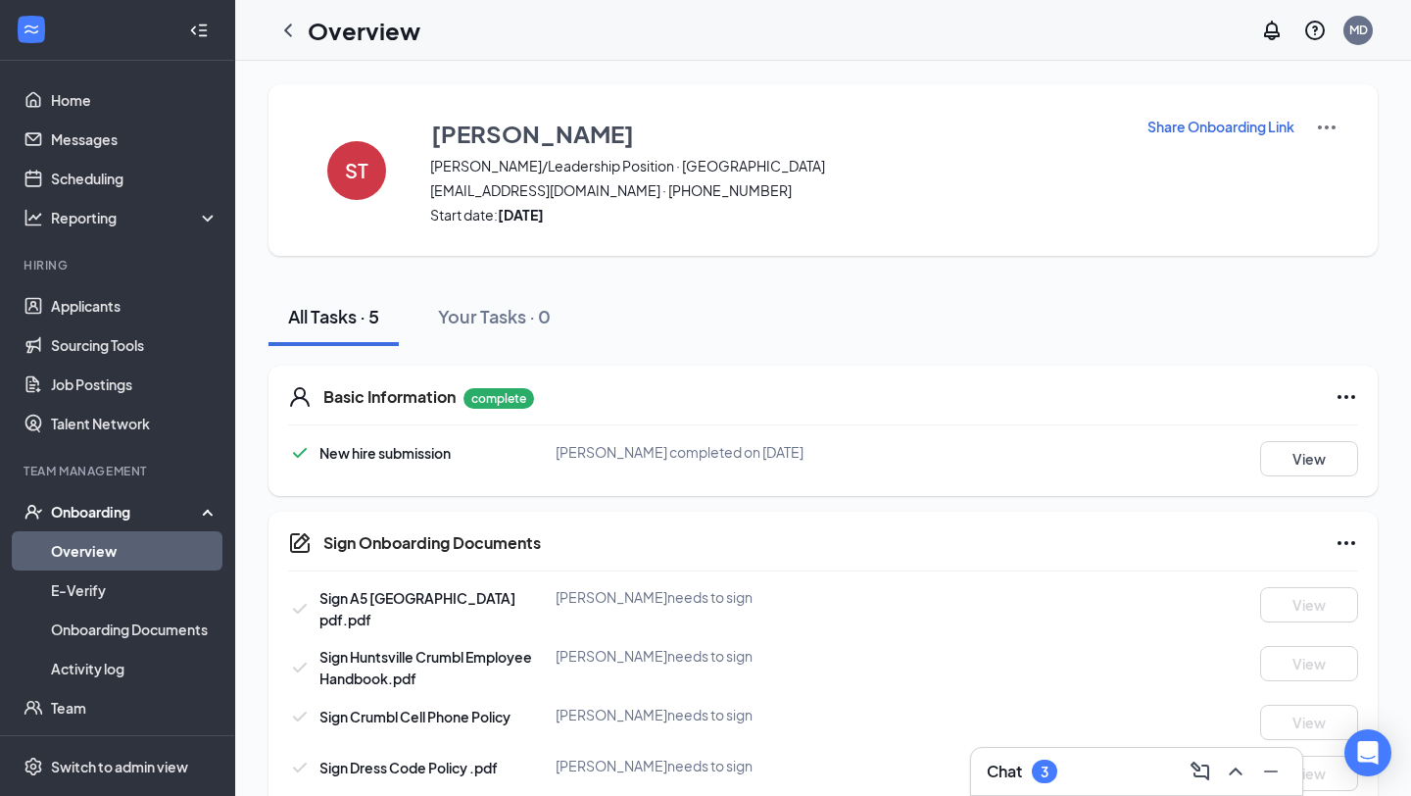
scroll to position [30, 0]
